Goal: Navigation & Orientation: Find specific page/section

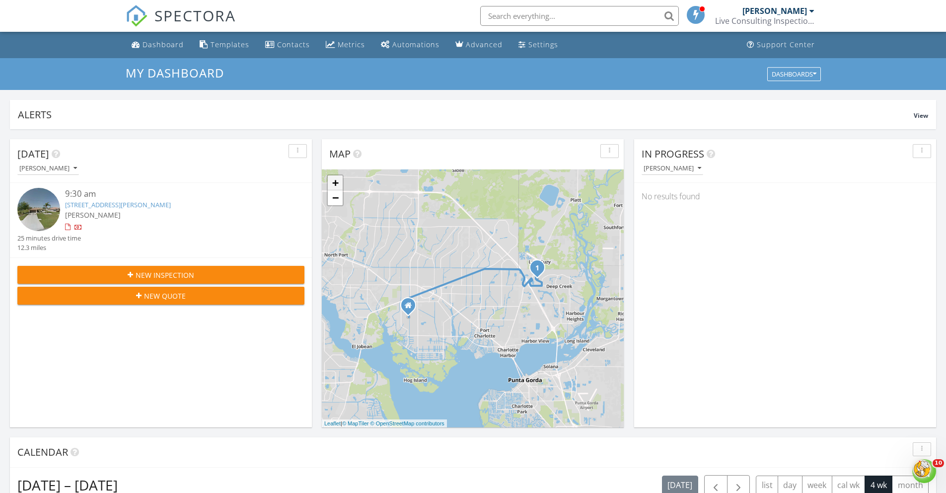
click at [336, 181] on link "+" at bounding box center [335, 182] width 15 height 15
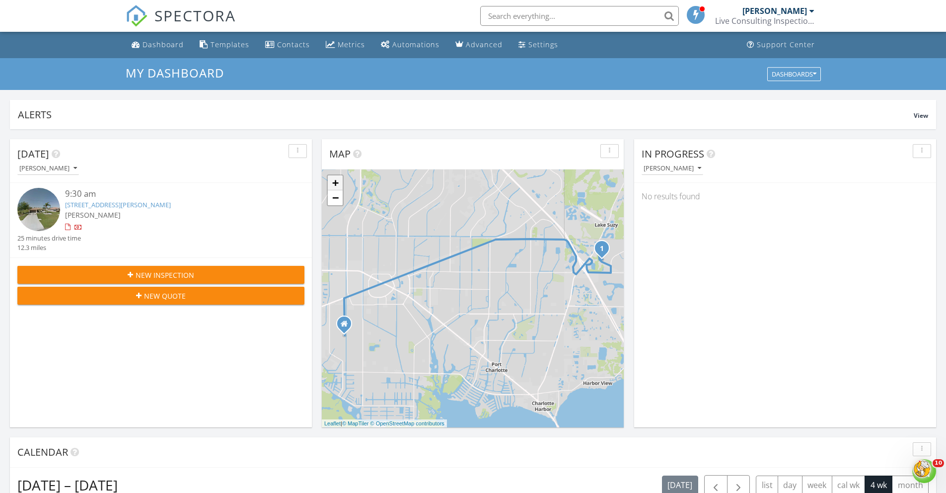
click at [336, 181] on link "+" at bounding box center [335, 182] width 15 height 15
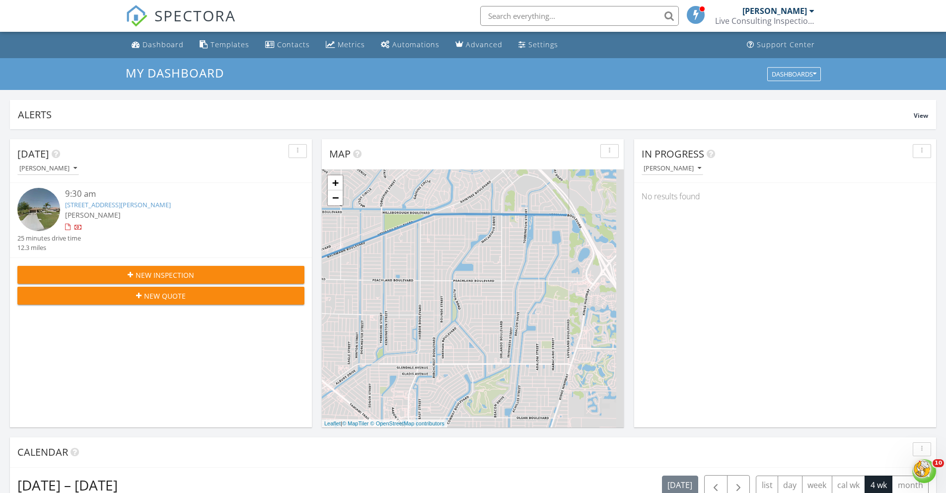
drag, startPoint x: 587, startPoint y: 278, endPoint x: 373, endPoint y: 338, distance: 222.3
click at [375, 339] on div "1 + − [GEOGRAPHIC_DATA] 19.7 km, 24 min Head north on [GEOGRAPHIC_DATA] 2 km Tu…" at bounding box center [473, 298] width 302 height 258
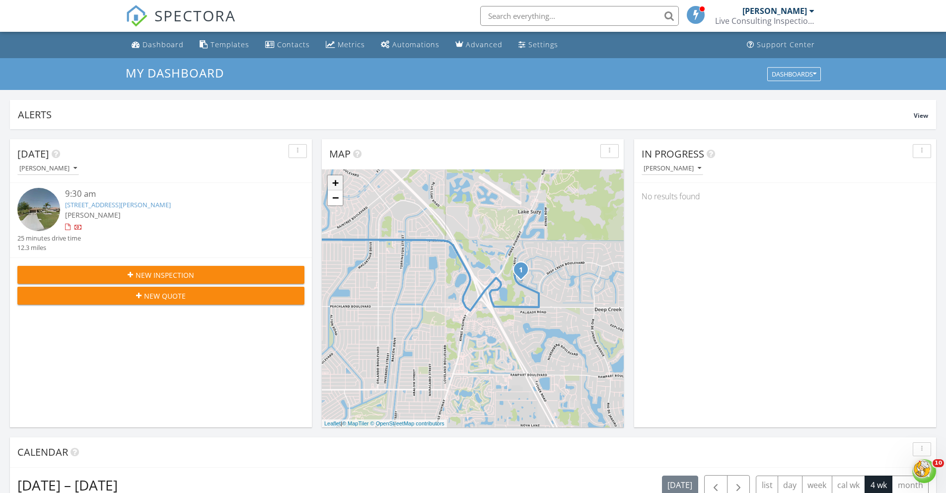
click at [334, 184] on link "+" at bounding box center [335, 182] width 15 height 15
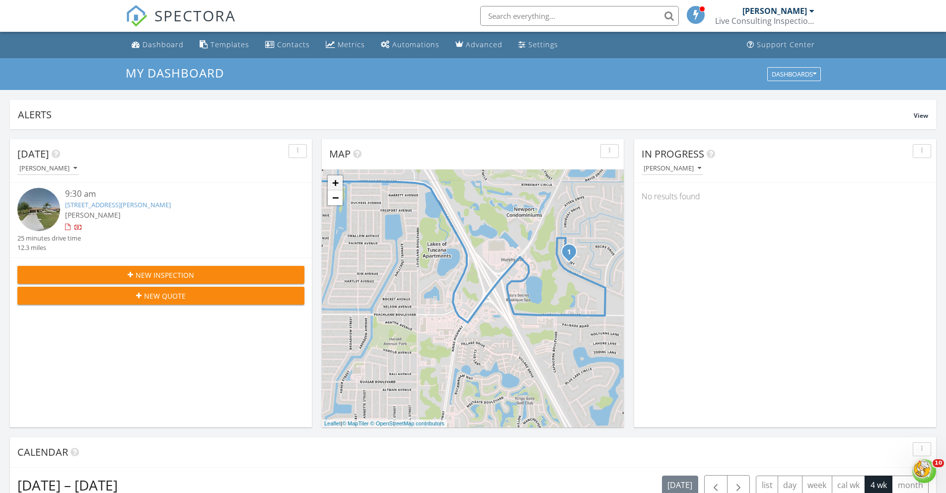
click at [334, 184] on link "+" at bounding box center [335, 182] width 15 height 15
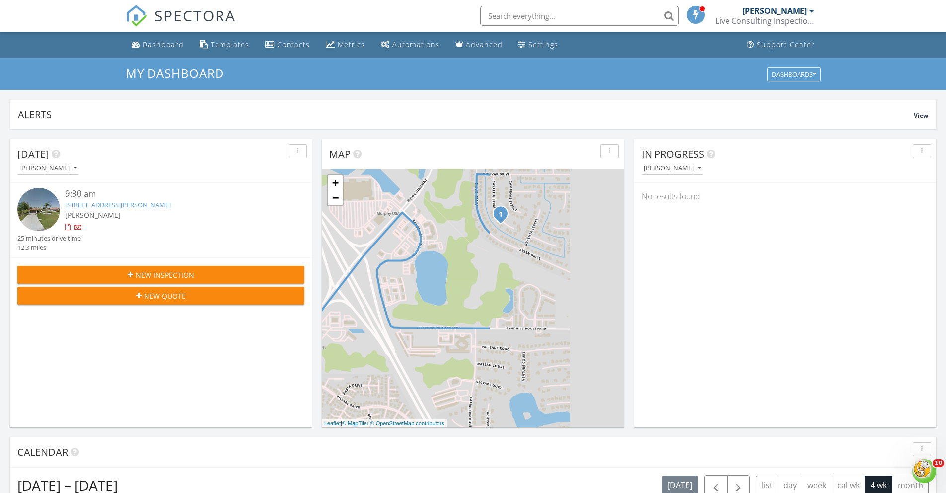
drag, startPoint x: 535, startPoint y: 290, endPoint x: 358, endPoint y: 285, distance: 176.9
click at [358, 285] on div "1 + − [GEOGRAPHIC_DATA] 19.7 km, 24 min Head north on [GEOGRAPHIC_DATA] 2 km Tu…" at bounding box center [473, 298] width 302 height 258
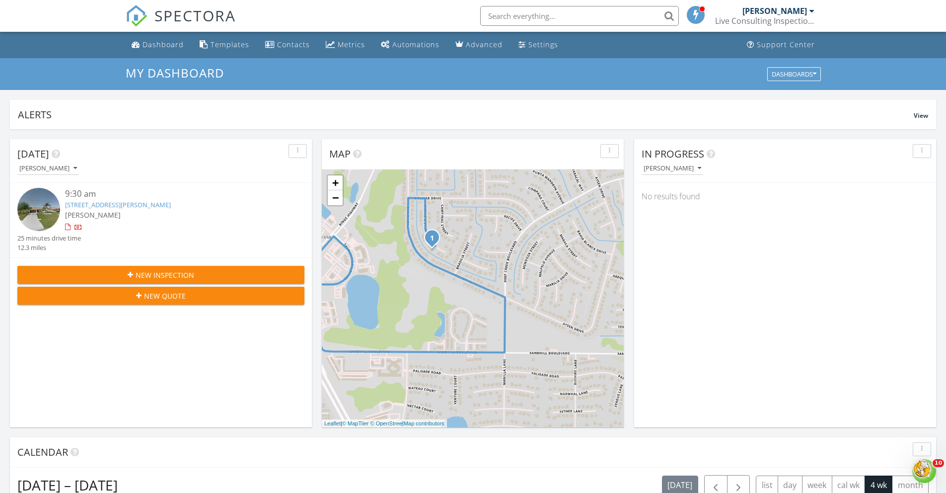
drag, startPoint x: 481, startPoint y: 294, endPoint x: 402, endPoint y: 334, distance: 88.8
click at [402, 334] on div "1 + − [GEOGRAPHIC_DATA] 19.7 km, 24 min Head north on [GEOGRAPHIC_DATA] 2 km Tu…" at bounding box center [473, 298] width 302 height 258
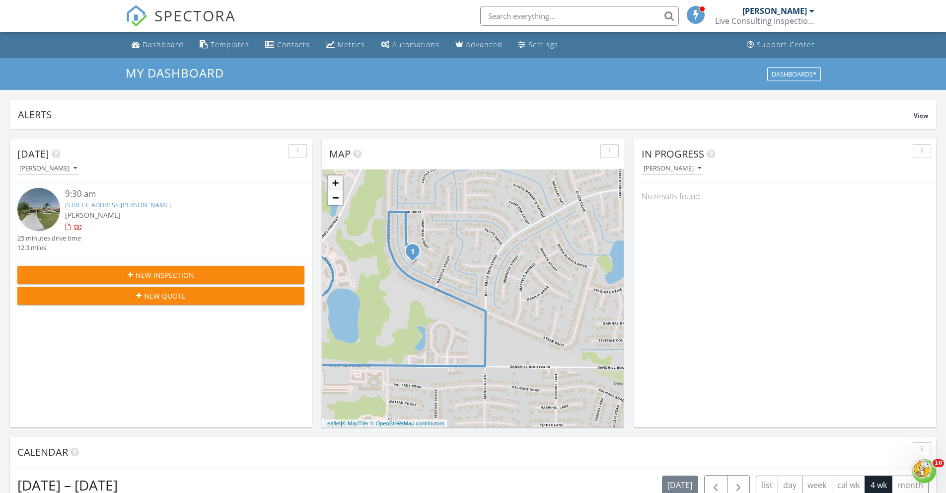
click at [335, 184] on link "+" at bounding box center [335, 182] width 15 height 15
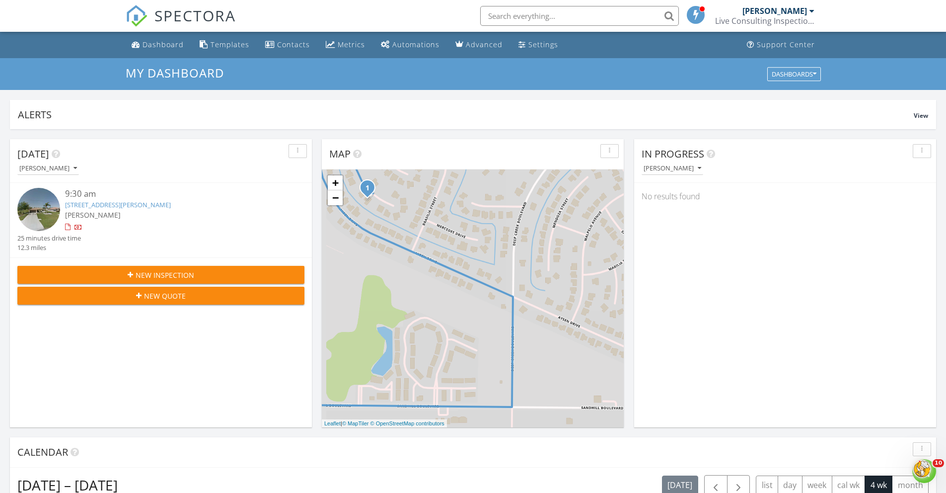
drag, startPoint x: 455, startPoint y: 352, endPoint x: 470, endPoint y: 330, distance: 27.1
click at [470, 330] on div "1 + − [GEOGRAPHIC_DATA] 19.7 km, 24 min Head north on [GEOGRAPHIC_DATA] 2 km Tu…" at bounding box center [473, 298] width 302 height 258
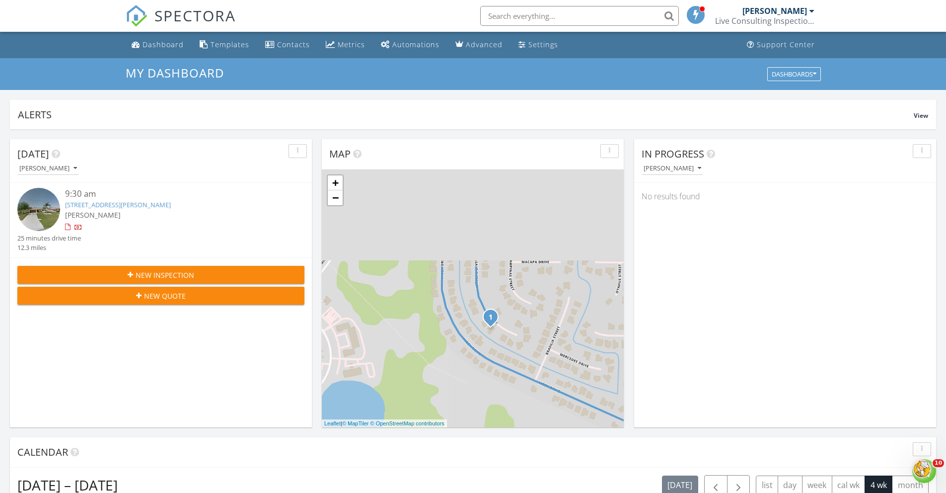
drag, startPoint x: 470, startPoint y: 303, endPoint x: 594, endPoint y: 428, distance: 175.6
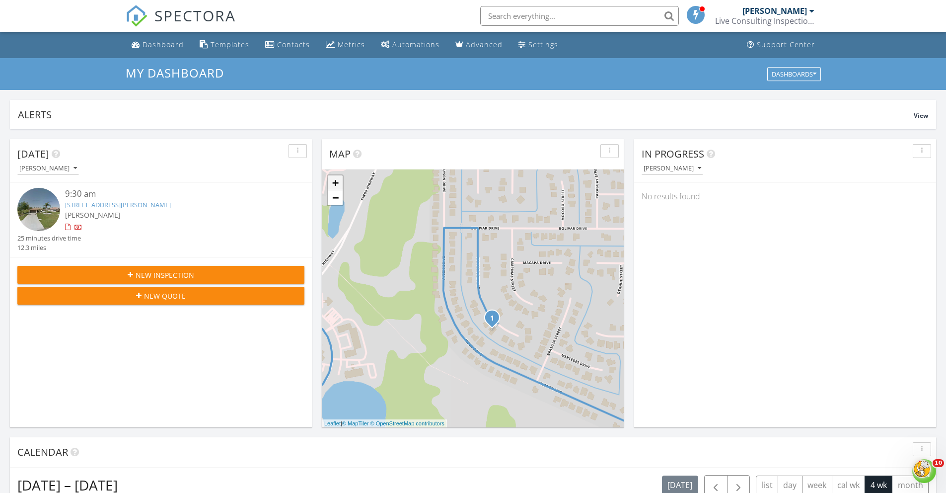
click at [338, 182] on link "+" at bounding box center [335, 182] width 15 height 15
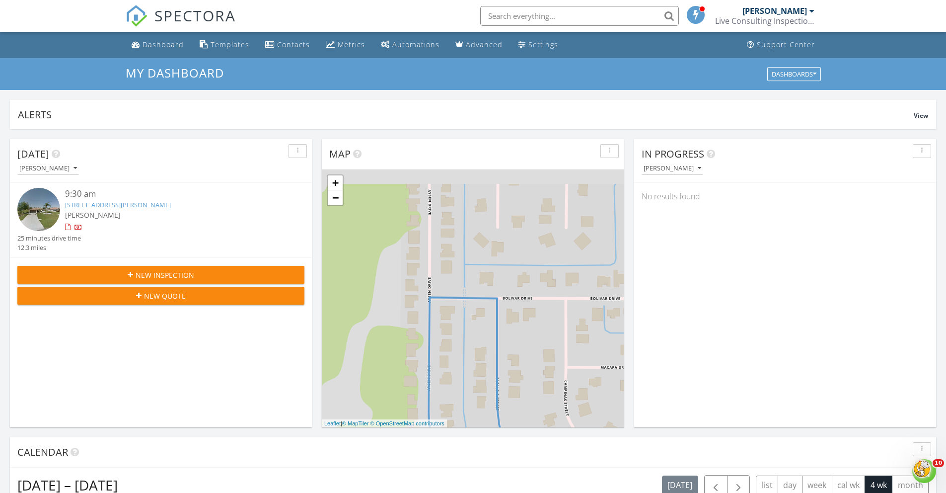
drag, startPoint x: 399, startPoint y: 237, endPoint x: 413, endPoint y: 378, distance: 141.3
click at [413, 354] on div "1 + − [GEOGRAPHIC_DATA] 19.7 km, 24 min Head north on [GEOGRAPHIC_DATA] 2 km Tu…" at bounding box center [473, 298] width 302 height 258
click at [150, 41] on div "Dashboard" at bounding box center [163, 44] width 41 height 9
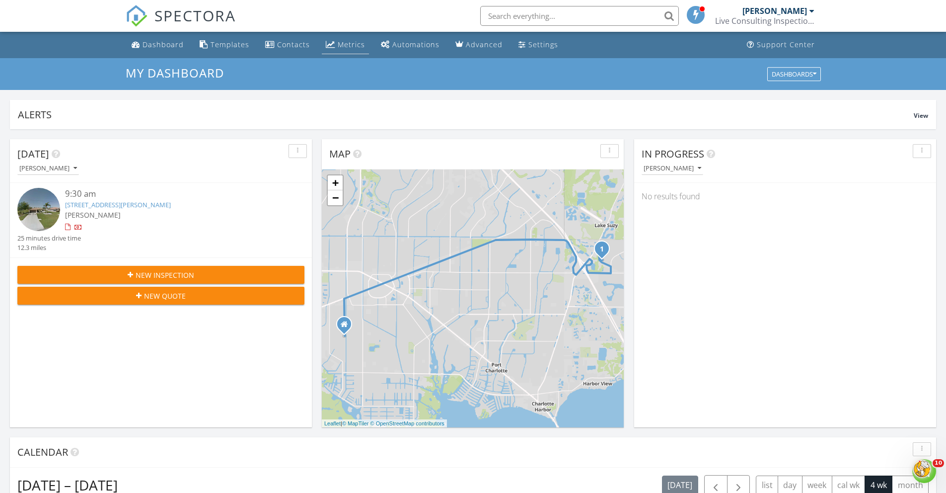
click at [344, 44] on div "Metrics" at bounding box center [351, 44] width 27 height 9
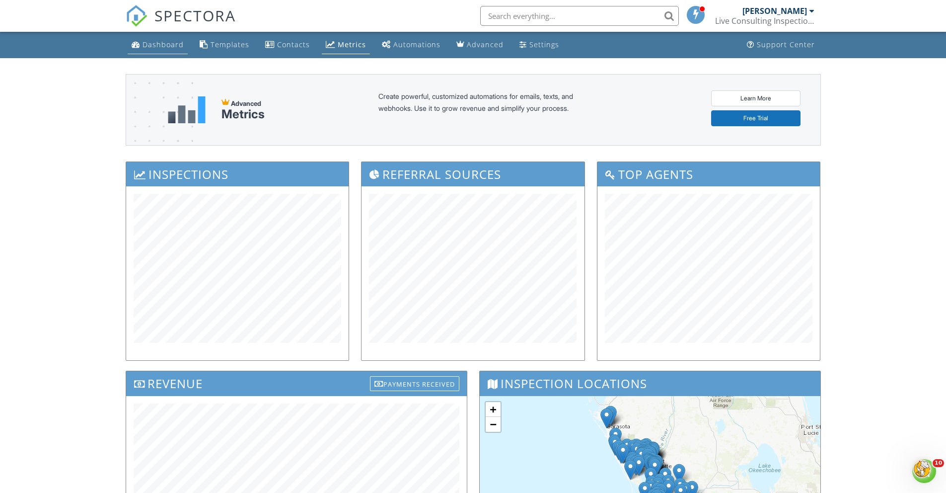
click at [162, 48] on div "Dashboard" at bounding box center [163, 44] width 41 height 9
